Goal: Information Seeking & Learning: Find specific fact

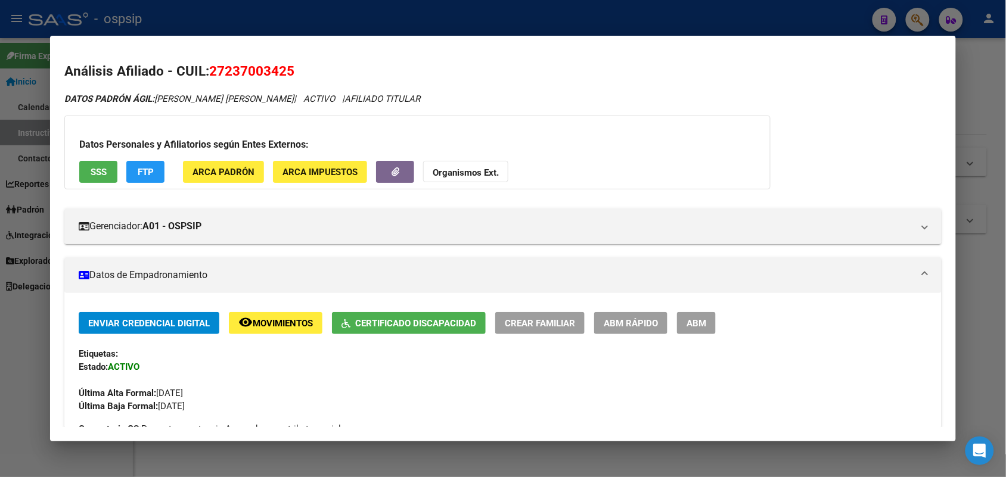
drag, startPoint x: 0, startPoint y: 0, endPoint x: 91, endPoint y: 195, distance: 214.9
click at [18, 215] on div at bounding box center [503, 238] width 1006 height 477
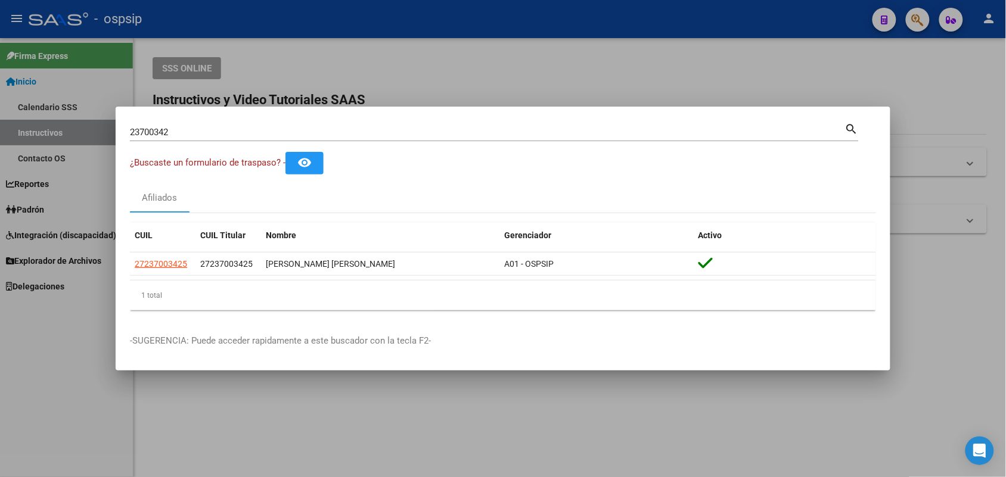
drag, startPoint x: 204, startPoint y: 125, endPoint x: 201, endPoint y: 131, distance: 6.7
click at [204, 126] on div "23700342 Buscar (apellido, dni, [PERSON_NAME], nro traspaso, cuit, obra social)" at bounding box center [487, 132] width 715 height 18
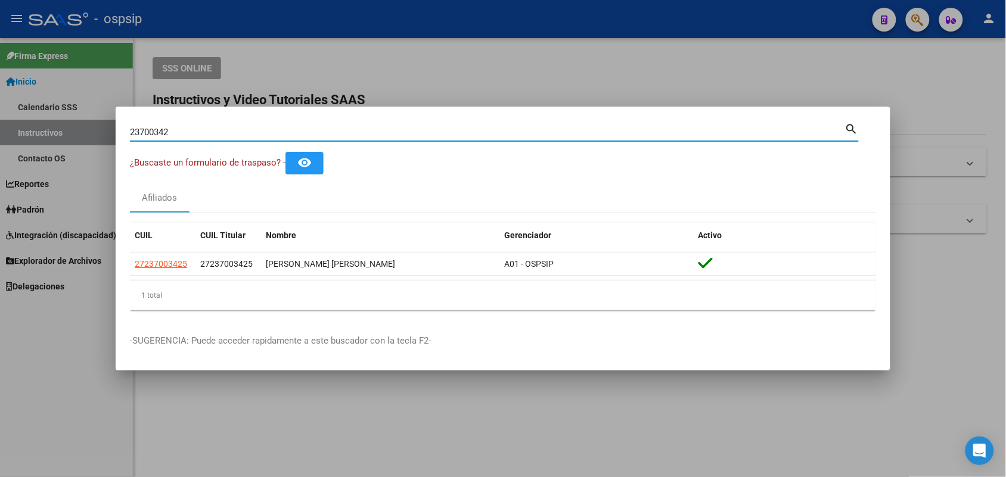
click at [201, 131] on input "23700342" at bounding box center [487, 132] width 715 height 11
type input "42056409"
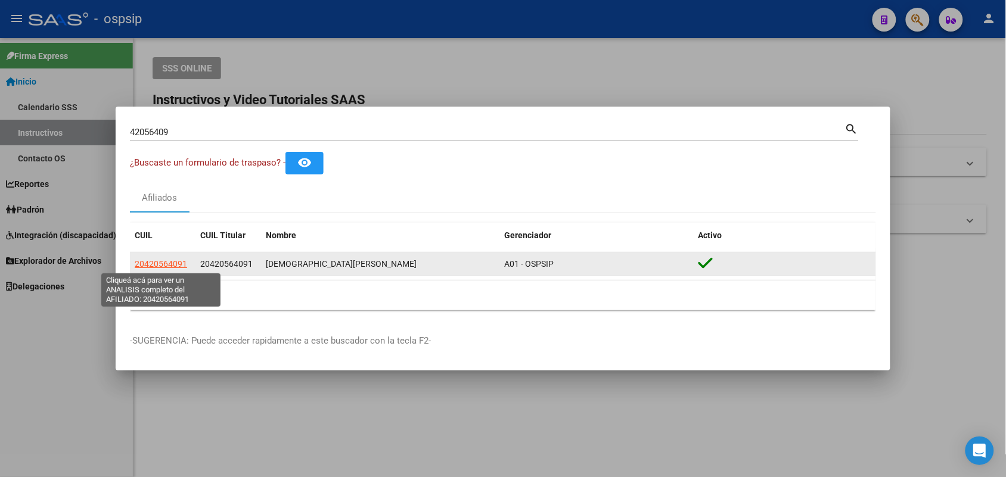
click at [171, 268] on span "20420564091" at bounding box center [161, 264] width 52 height 10
type textarea "20420564091"
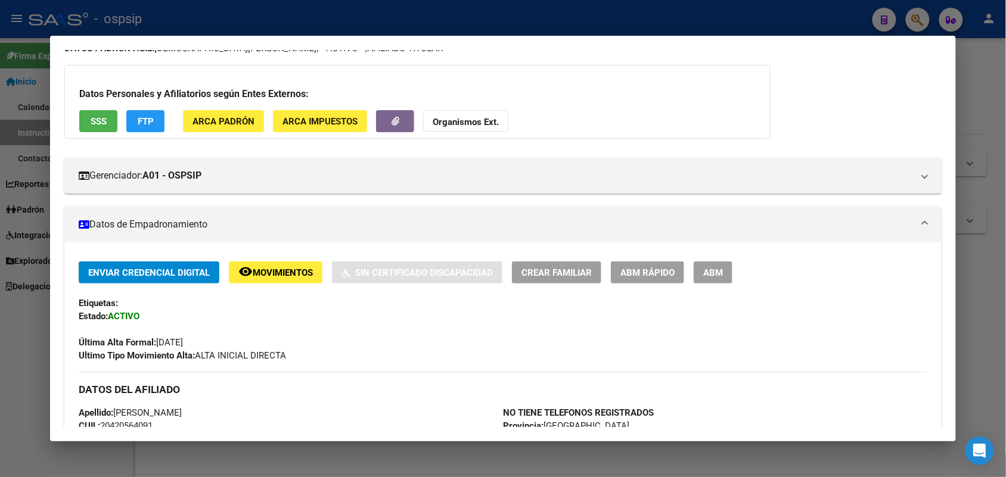
scroll to position [75, 0]
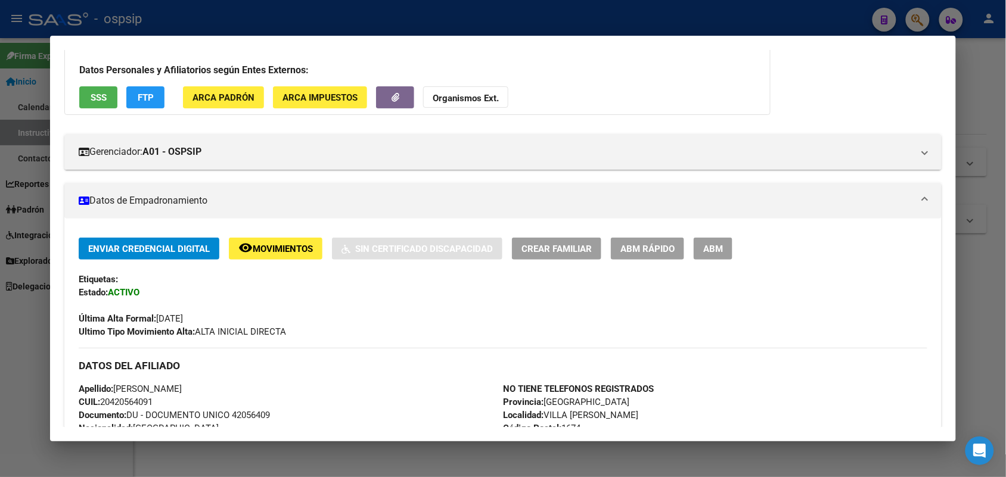
click at [243, 413] on span "Documento: DU - DOCUMENTO UNICO 42056409" at bounding box center [174, 415] width 191 height 11
copy span "42056409"
